Goal: Task Accomplishment & Management: Manage account settings

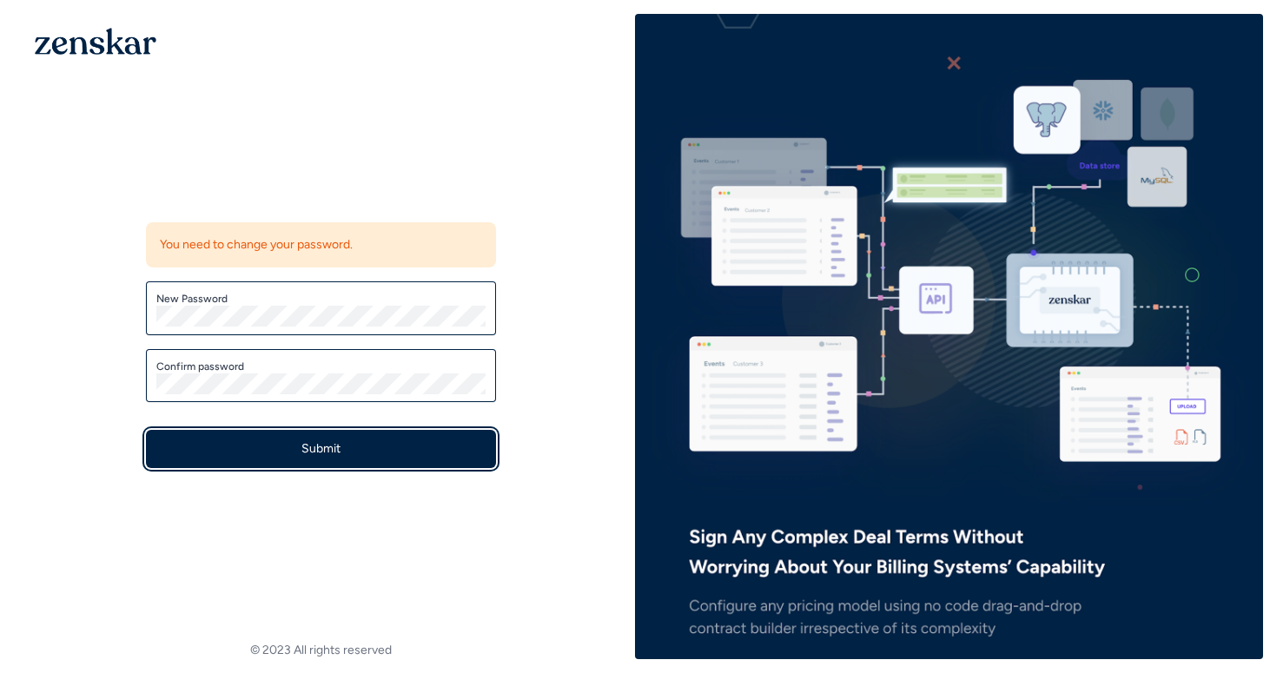
click at [369, 446] on button "Submit" at bounding box center [321, 449] width 350 height 38
